Goal: Task Accomplishment & Management: Use online tool/utility

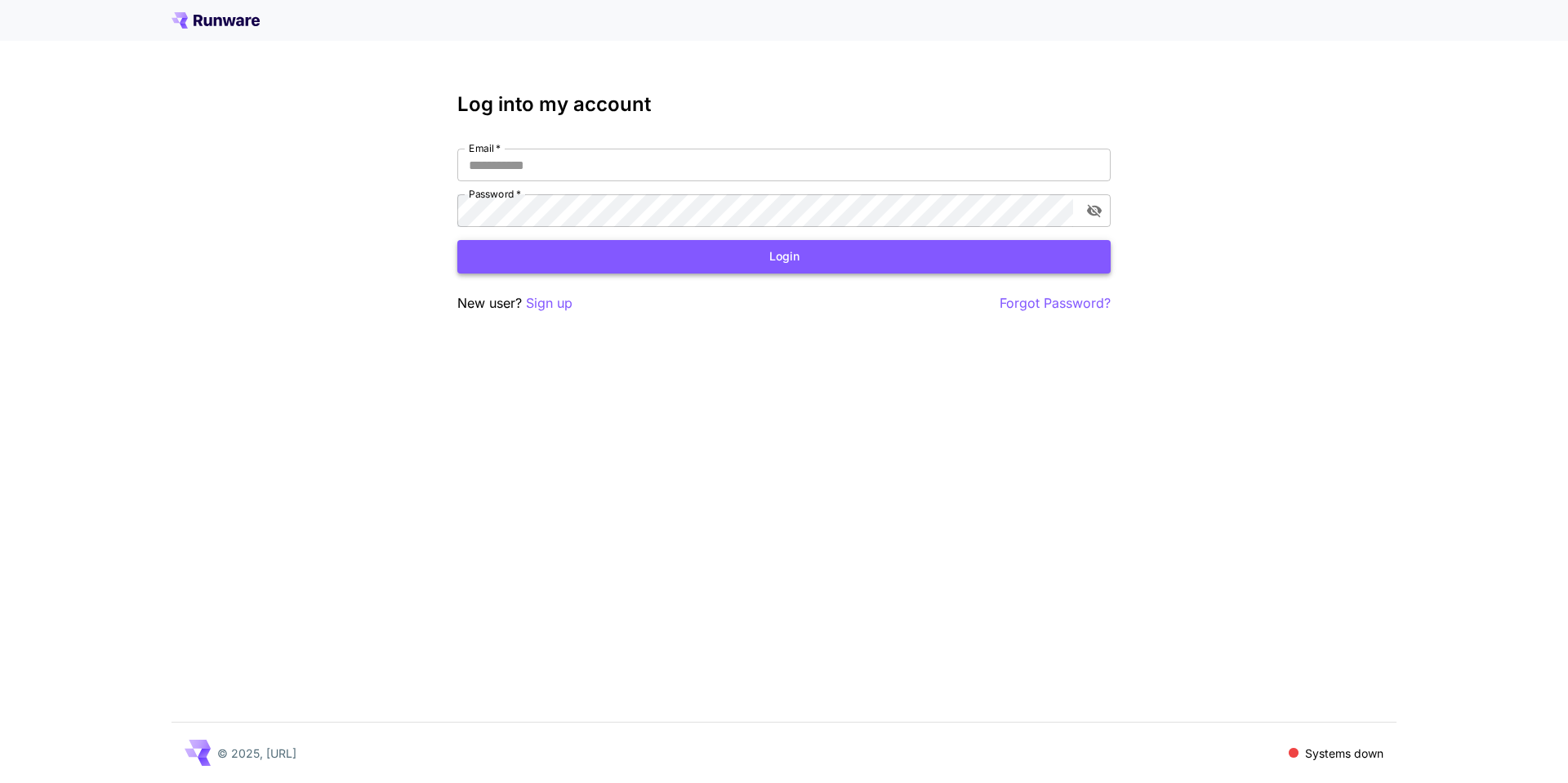
type input "**********"
click at [833, 257] on button "Login" at bounding box center [784, 257] width 654 height 33
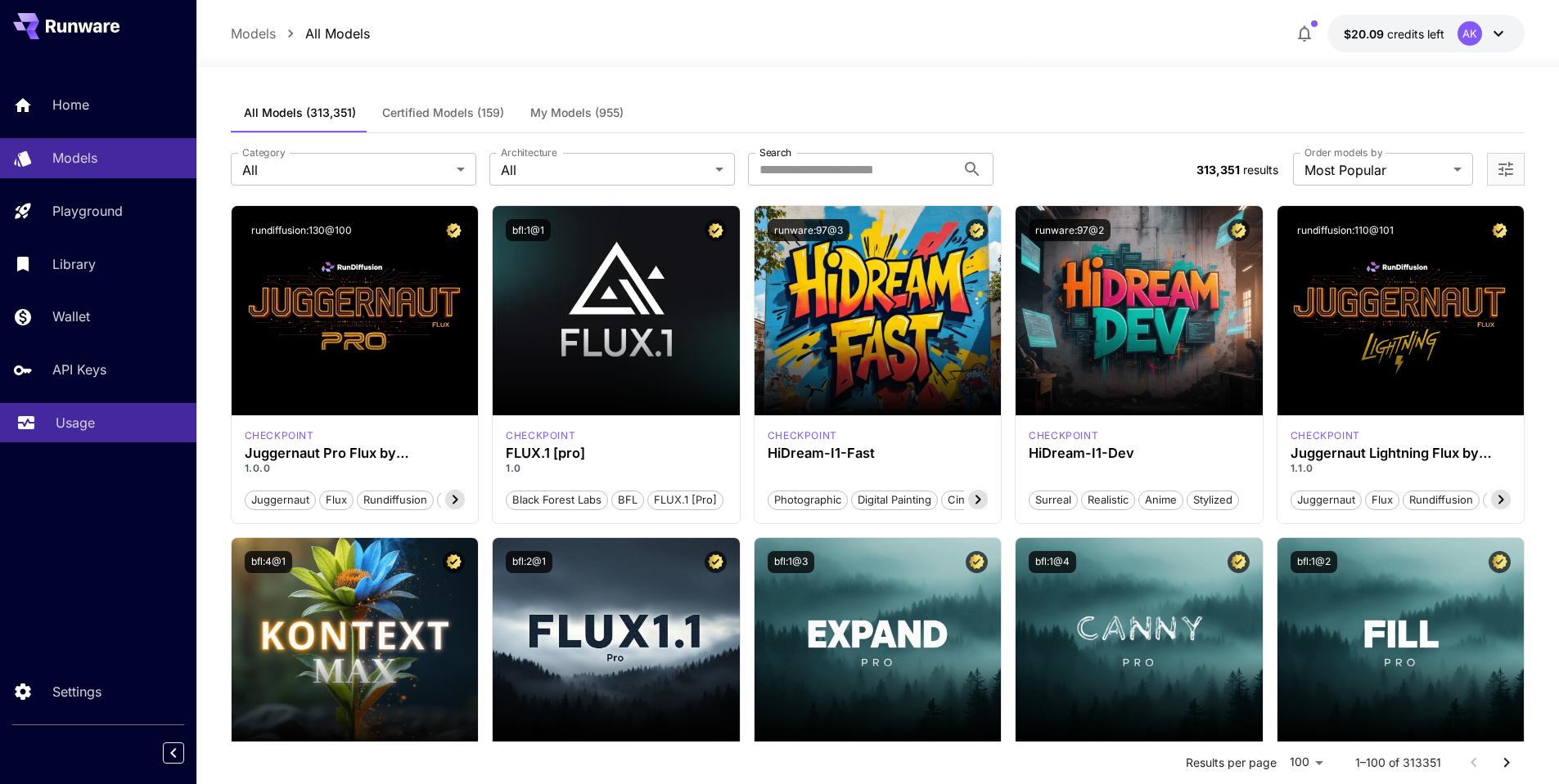
click at [70, 418] on p "Usage" at bounding box center [75, 423] width 40 height 20
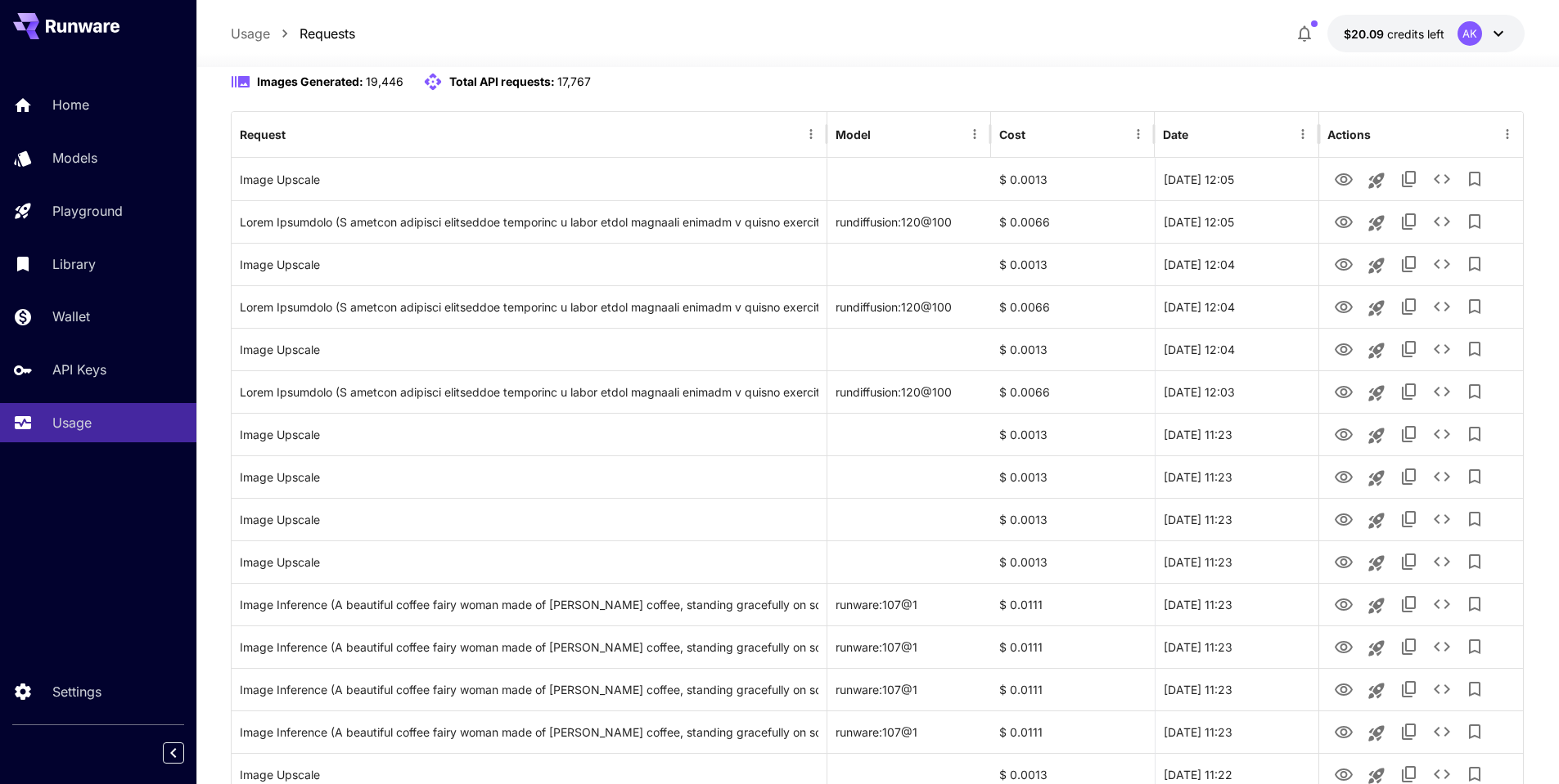
scroll to position [245, 0]
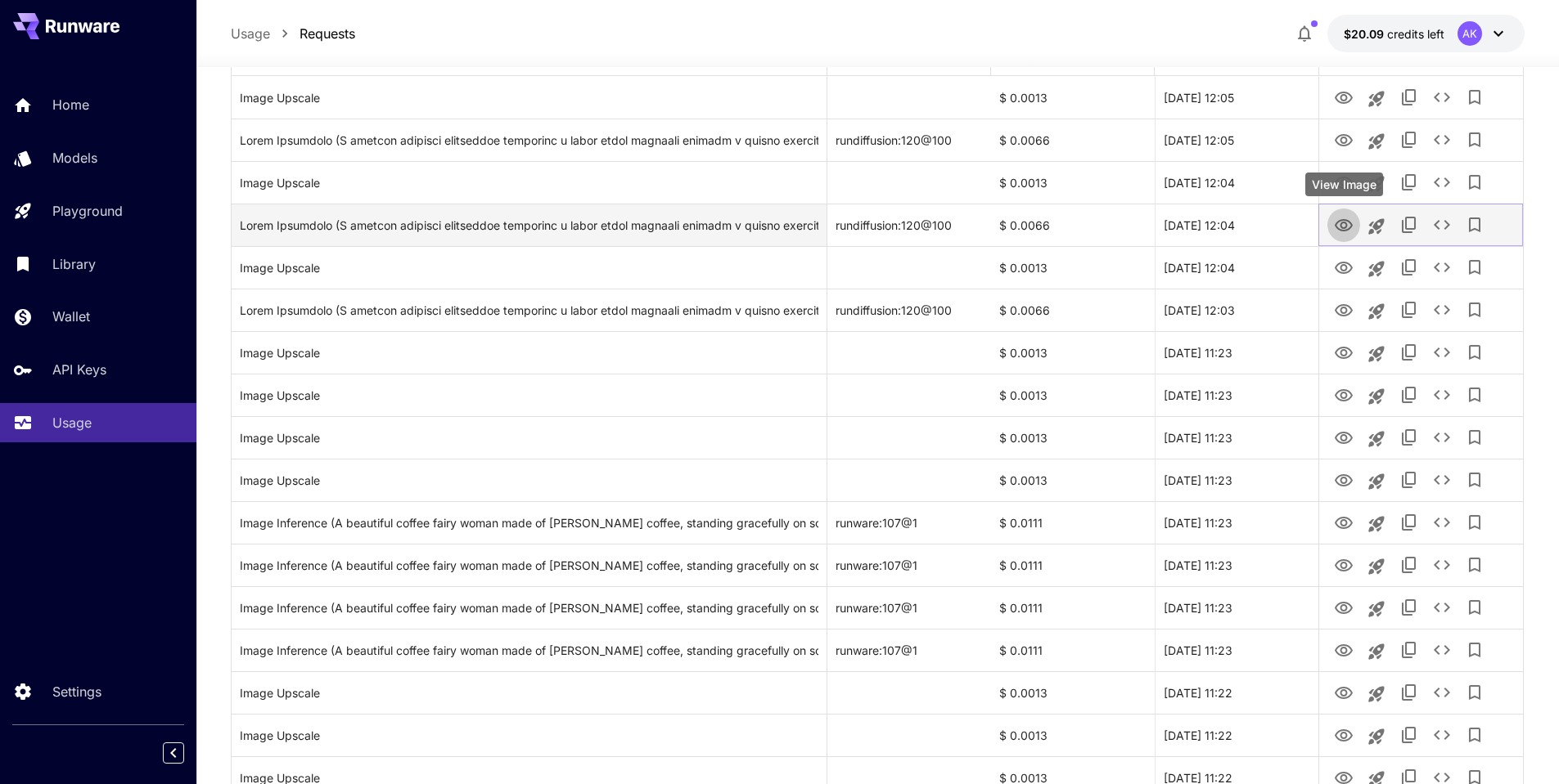
click at [1345, 226] on icon "View Image" at bounding box center [1343, 225] width 18 height 13
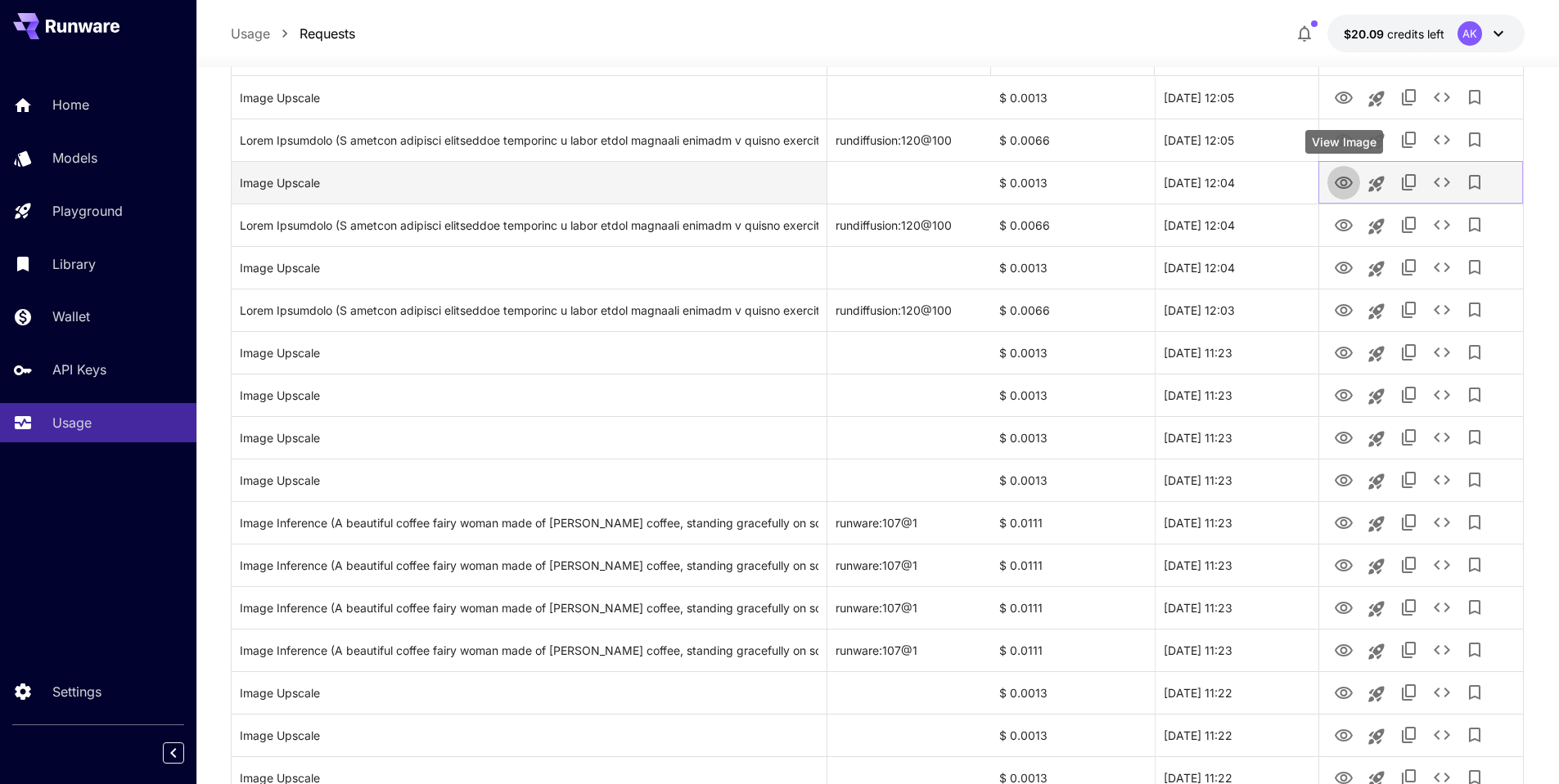
click at [1342, 180] on icon "View Image" at bounding box center [1343, 183] width 18 height 13
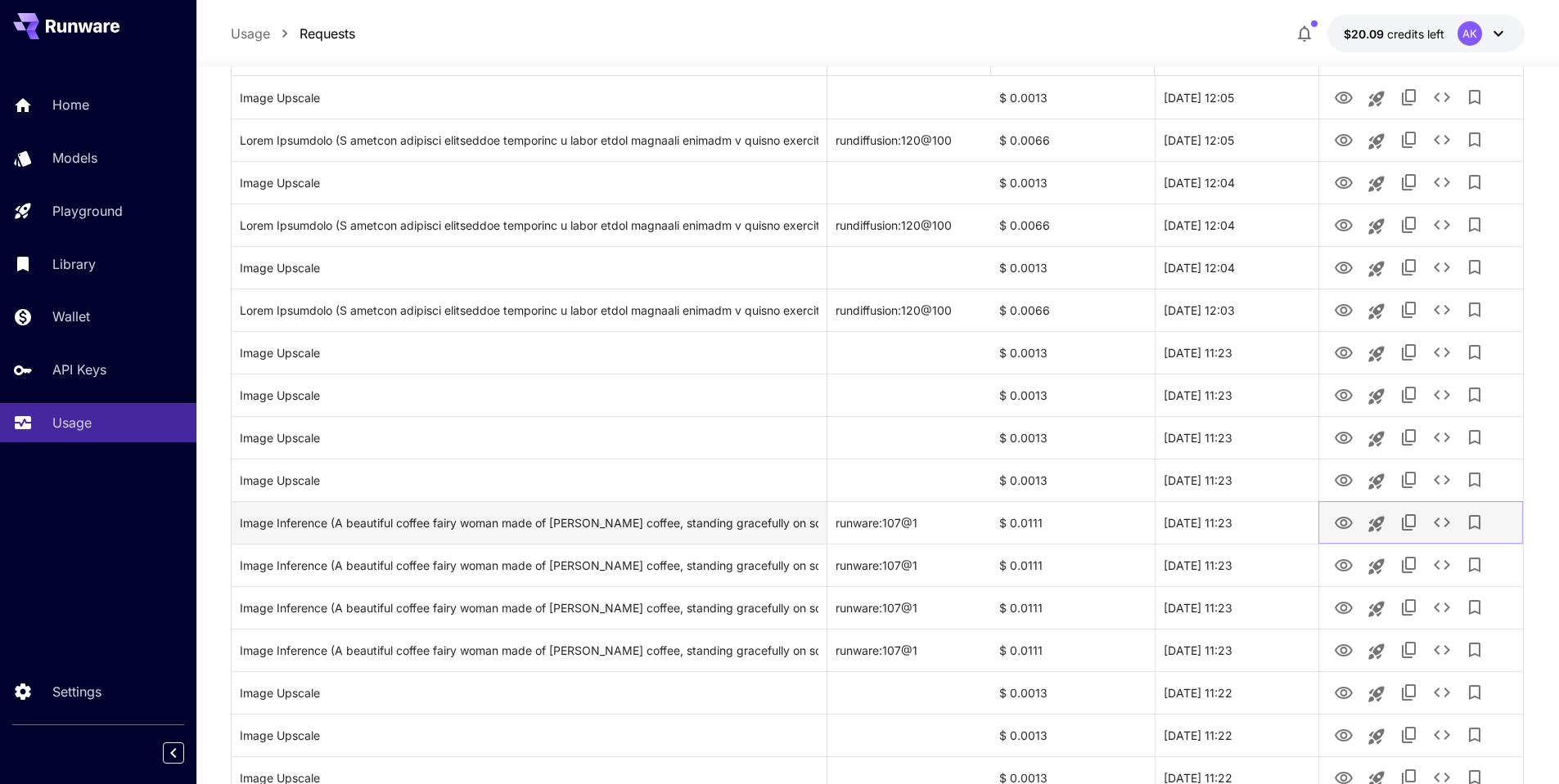
click at [1342, 520] on icon "View Image" at bounding box center [1343, 524] width 18 height 13
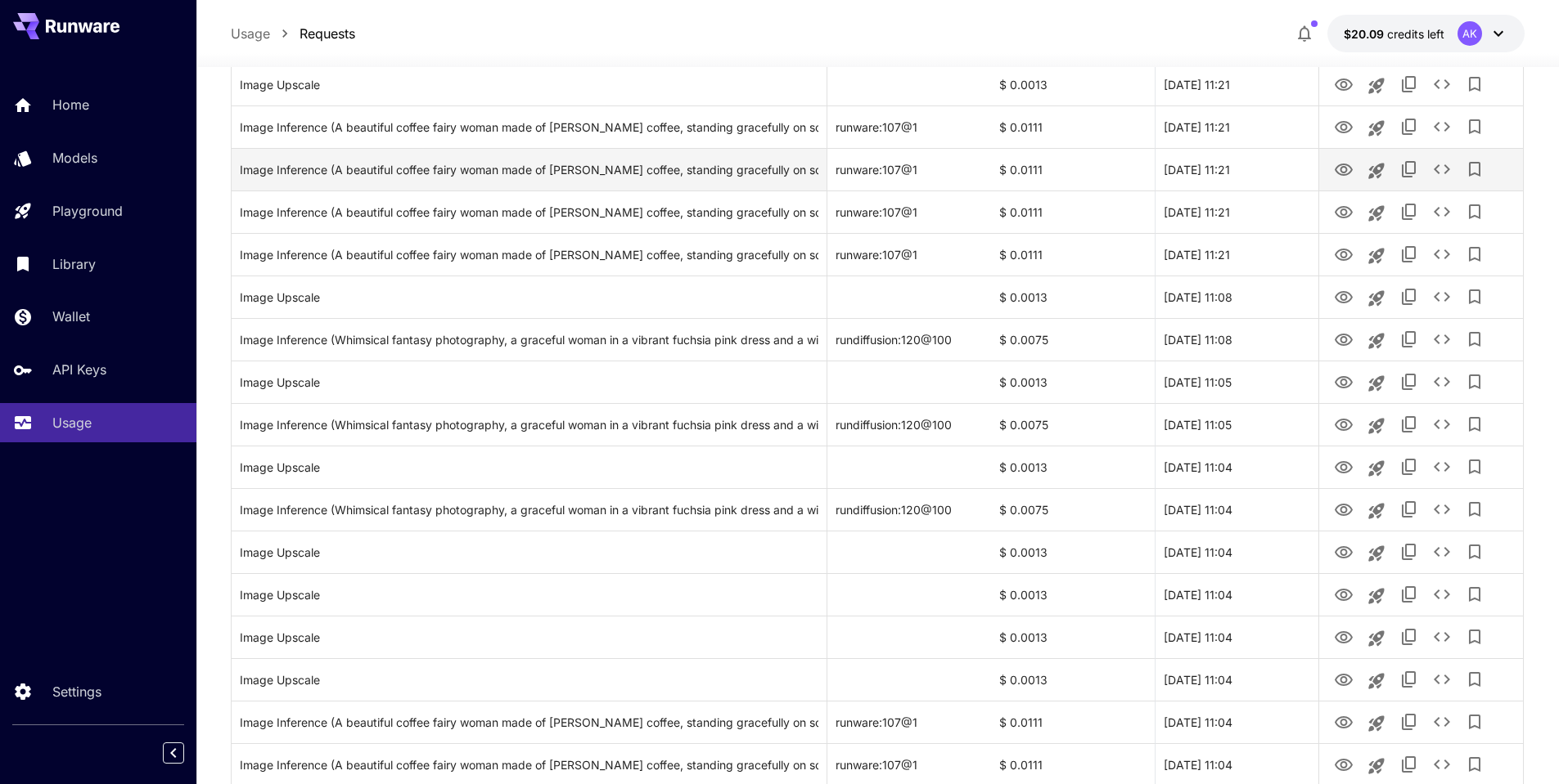
scroll to position [1757, 0]
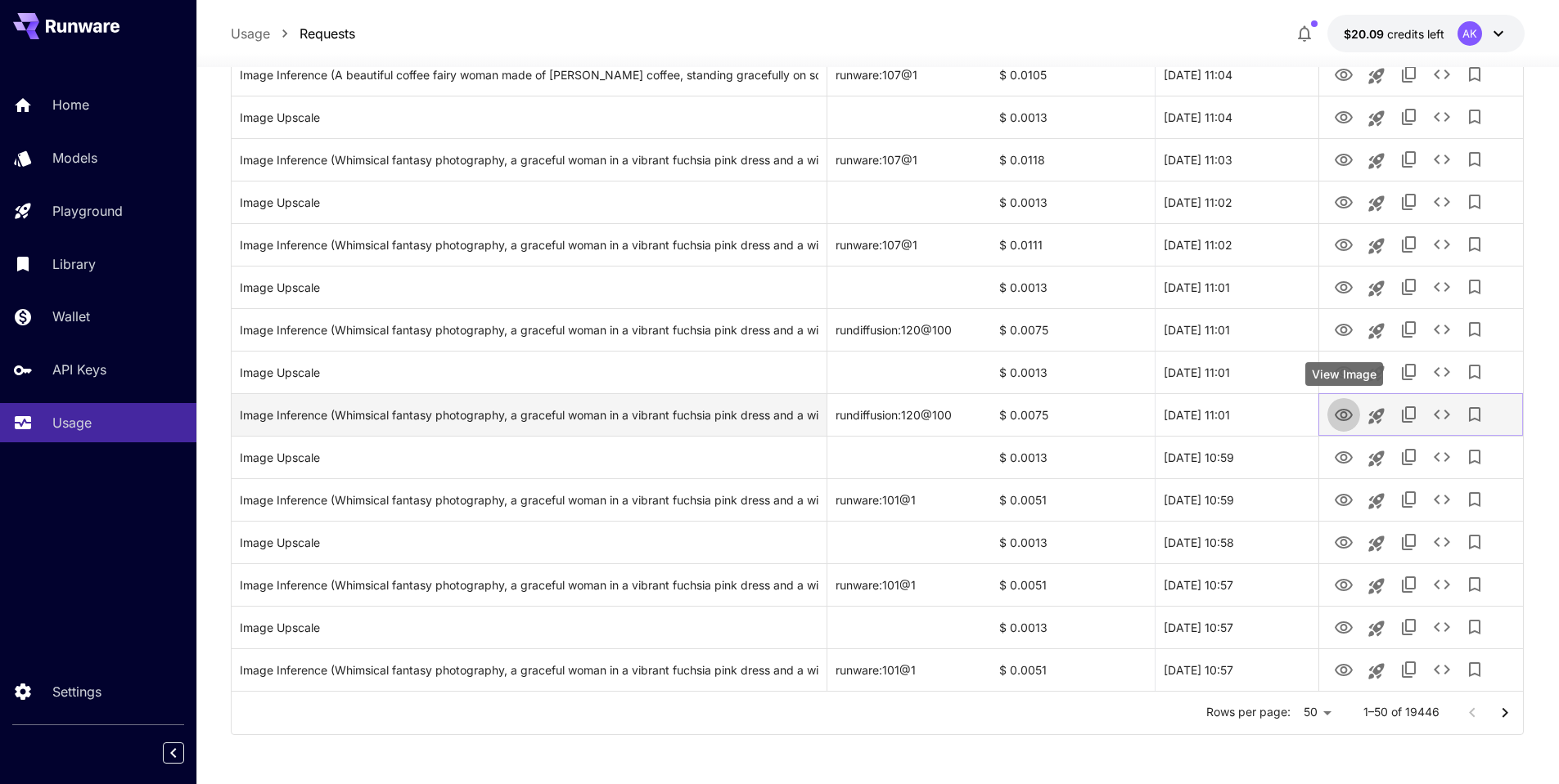
click at [1346, 417] on icon "View Image" at bounding box center [1343, 415] width 18 height 13
